Goal: Task Accomplishment & Management: Manage account settings

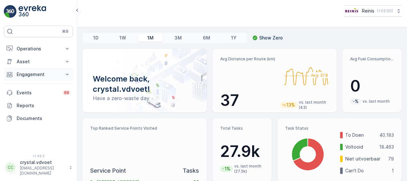
click at [45, 77] on button "Engagement" at bounding box center [38, 74] width 69 height 13
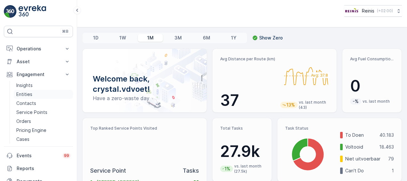
click at [48, 97] on link "Entities" at bounding box center [43, 94] width 59 height 9
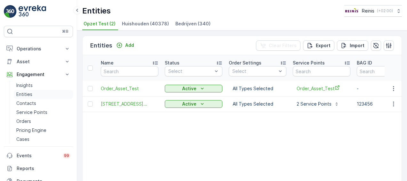
click at [37, 92] on link "Entities" at bounding box center [43, 94] width 59 height 9
click at [191, 22] on span "Bedrijven (340)" at bounding box center [192, 23] width 35 height 6
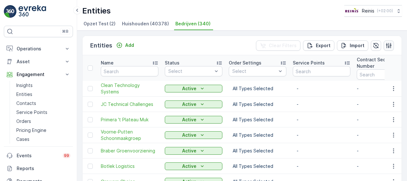
click at [388, 45] on icon "button" at bounding box center [389, 45] width 6 height 6
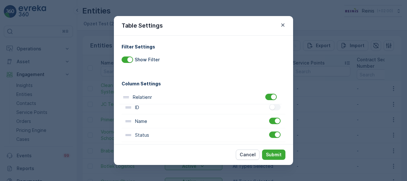
drag, startPoint x: 198, startPoint y: 104, endPoint x: 194, endPoint y: 92, distance: 13.1
click at [194, 92] on div "ID Name Status Order Settings Service Points Contract Sequence Number Relatienr…" at bounding box center [204, 149] width 164 height 124
click at [277, 154] on p "Submit" at bounding box center [274, 154] width 16 height 6
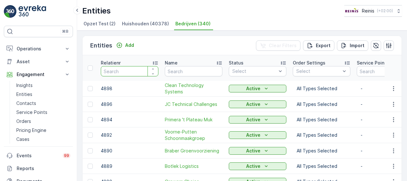
click at [128, 66] on input "number" at bounding box center [130, 71] width 58 height 10
type input "3139"
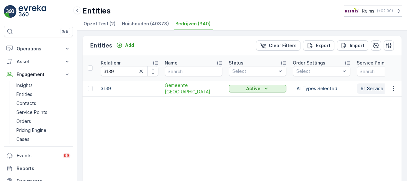
click at [377, 90] on p "61 Service Points" at bounding box center [379, 88] width 37 height 6
click at [270, 145] on table "Relatienr 3139 Name Status Select Order Settings Select Service Points Contract…" at bounding box center [390, 136] width 614 height 162
click at [185, 86] on span "Gemeente [GEOGRAPHIC_DATA]" at bounding box center [194, 88] width 58 height 13
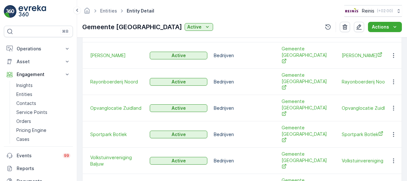
scroll to position [311, 0]
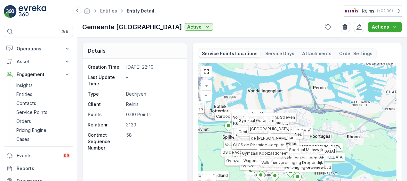
scroll to position [160, 0]
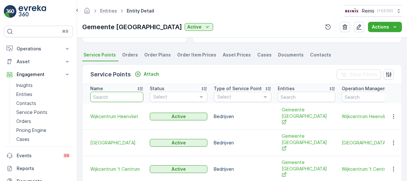
click at [120, 94] on input "text" at bounding box center [116, 97] width 53 height 10
type input "depo"
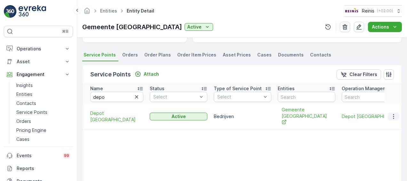
click at [392, 114] on icon "button" at bounding box center [394, 116] width 6 height 6
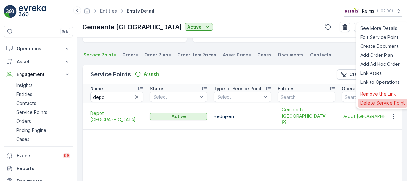
click at [370, 101] on span "Delete Service Point" at bounding box center [382, 103] width 45 height 6
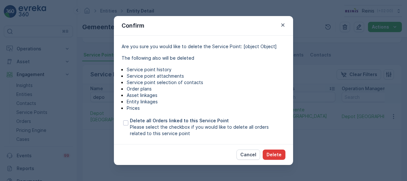
click at [276, 154] on p "Delete" at bounding box center [274, 154] width 15 height 6
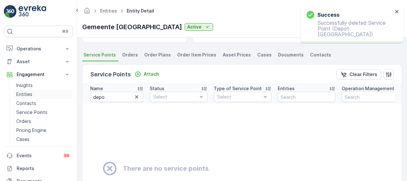
click at [40, 92] on link "Entities" at bounding box center [43, 94] width 59 height 9
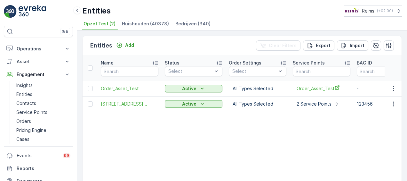
click at [194, 15] on div "Entities Reinis ( +02:00 )" at bounding box center [242, 11] width 320 height 12
click at [191, 24] on span "Bedrijven (340)" at bounding box center [192, 23] width 35 height 6
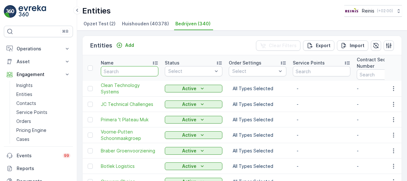
click at [135, 67] on input "text" at bounding box center [130, 71] width 58 height 10
type input "pinkster"
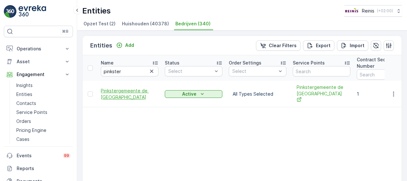
click at [129, 92] on span "Pinkstergemeente de [GEOGRAPHIC_DATA]" at bounding box center [130, 93] width 58 height 13
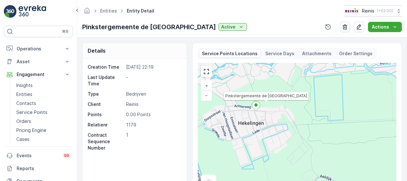
click at [77, 11] on icon at bounding box center [77, 10] width 7 height 8
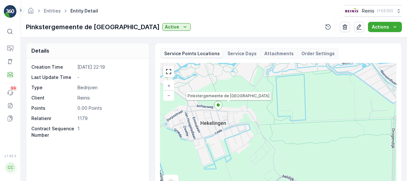
click at [21, 12] on icon at bounding box center [20, 10] width 7 height 8
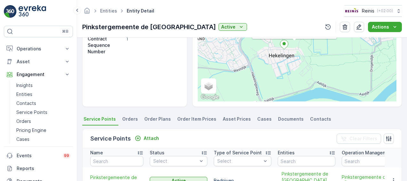
scroll to position [160, 0]
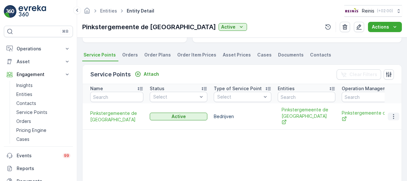
click at [392, 113] on icon "button" at bounding box center [394, 116] width 6 height 6
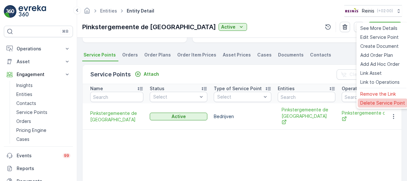
click at [392, 101] on span "Delete Service Point" at bounding box center [382, 103] width 45 height 6
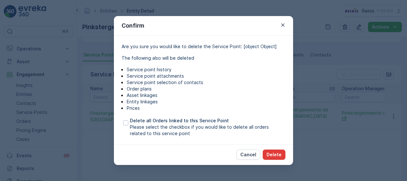
click at [273, 153] on p "Delete" at bounding box center [274, 154] width 15 height 6
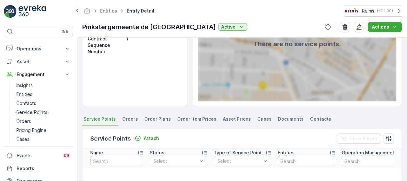
scroll to position [0, 0]
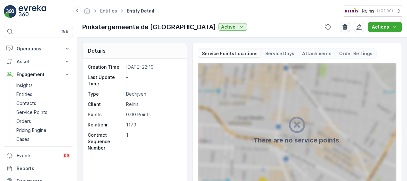
click at [344, 28] on icon "button" at bounding box center [345, 27] width 6 height 6
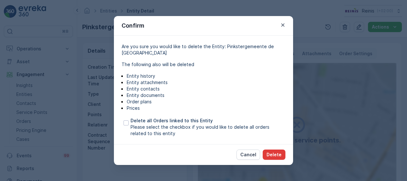
click at [277, 151] on p "Delete" at bounding box center [274, 154] width 15 height 6
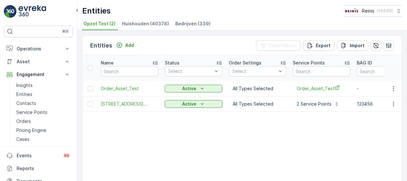
click at [175, 21] on span "Bedrijven (339)" at bounding box center [192, 23] width 35 height 6
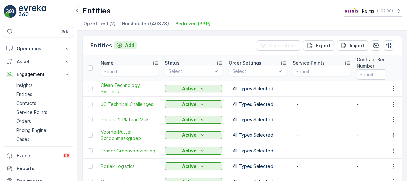
click at [123, 47] on div "Add" at bounding box center [125, 45] width 18 height 6
